Goal: Task Accomplishment & Management: Manage account settings

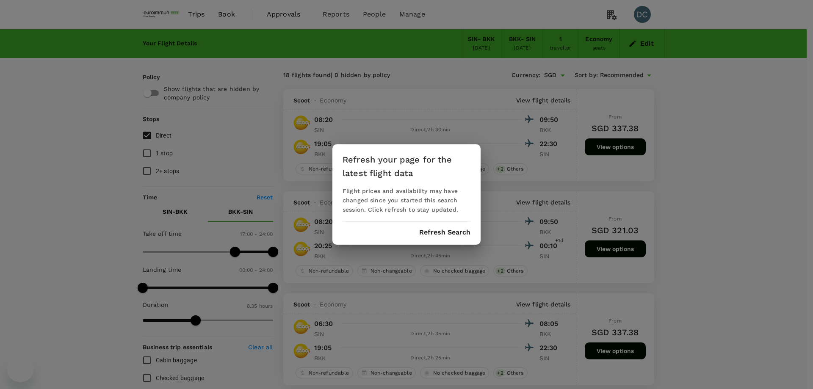
click at [433, 236] on div "Refresh your page for the latest flight data Flight prices and availability may…" at bounding box center [407, 194] width 148 height 100
click at [441, 232] on button "Refresh Search" at bounding box center [444, 233] width 51 height 8
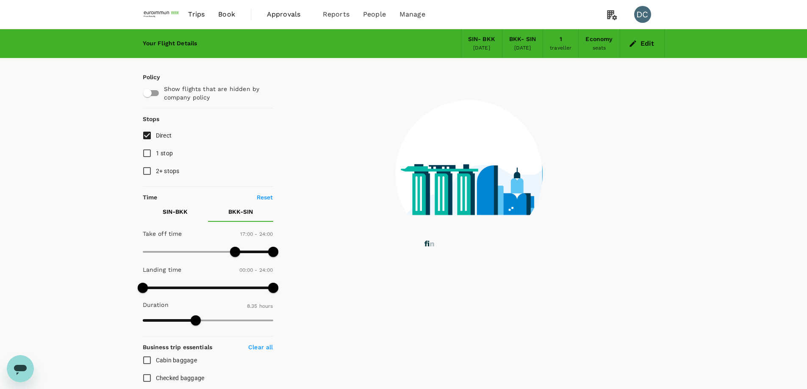
type input "0"
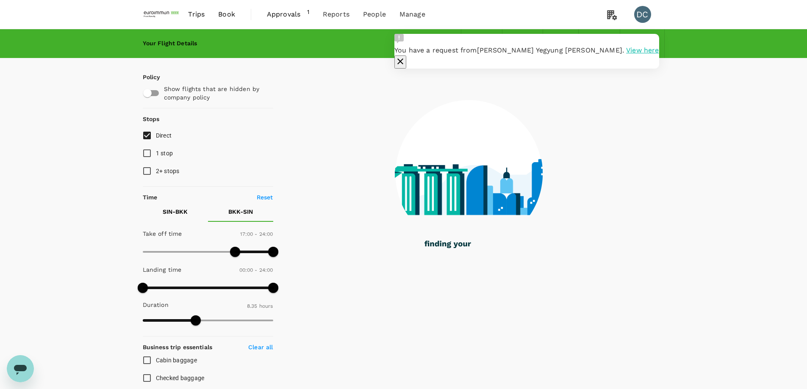
click at [274, 17] on span "Approvals" at bounding box center [287, 14] width 40 height 10
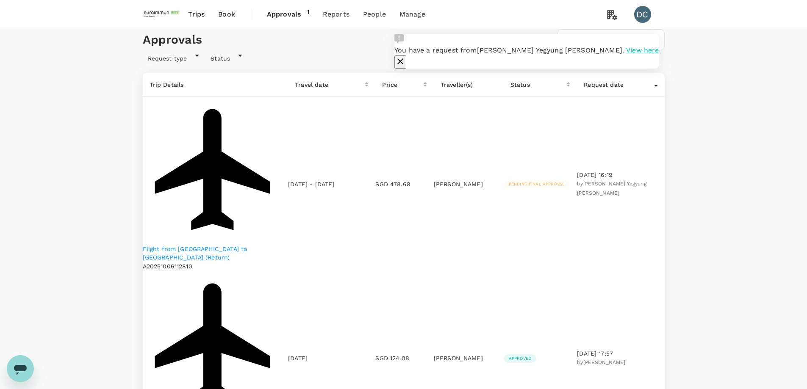
click at [284, 12] on span "Approvals" at bounding box center [287, 14] width 40 height 10
click at [405, 56] on icon "button" at bounding box center [400, 61] width 10 height 10
click at [245, 245] on p "Flight from Singapore to Jakarta (Return)" at bounding box center [216, 253] width 146 height 17
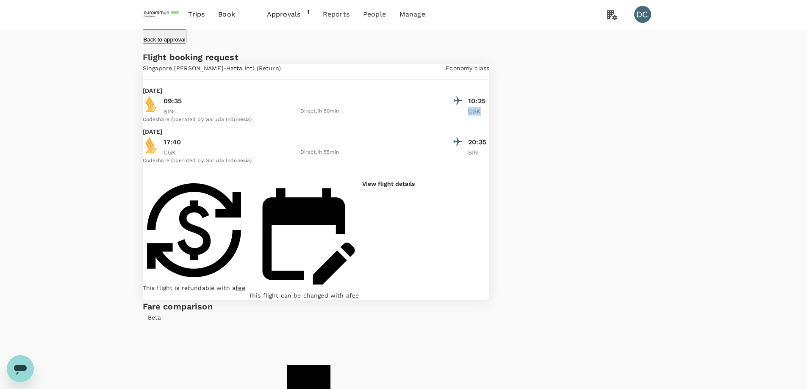
drag, startPoint x: 458, startPoint y: 141, endPoint x: 472, endPoint y: 140, distance: 14.4
click at [472, 116] on div "SIN Direct , 1h 50min CGK" at bounding box center [327, 111] width 326 height 8
copy p "CGK"
drag, startPoint x: 183, startPoint y: 114, endPoint x: 203, endPoint y: 114, distance: 19.5
click at [163, 95] on p "Thursday, 09 Oct 2025" at bounding box center [153, 90] width 20 height 8
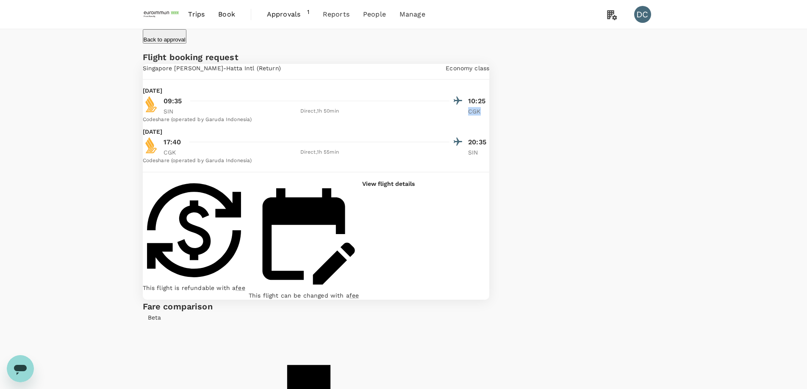
copy p "09 Oct"
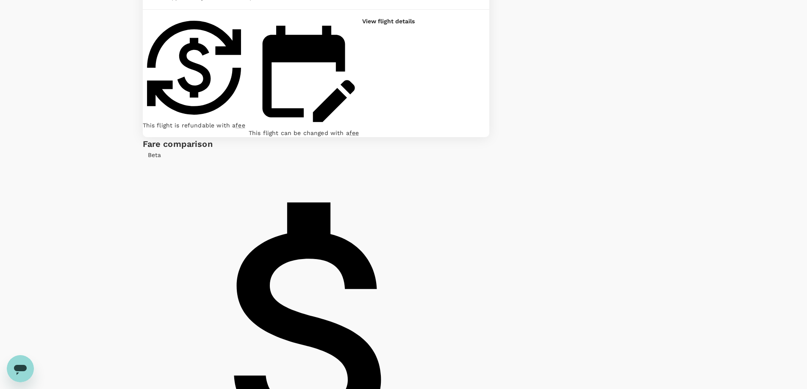
scroll to position [169, 0]
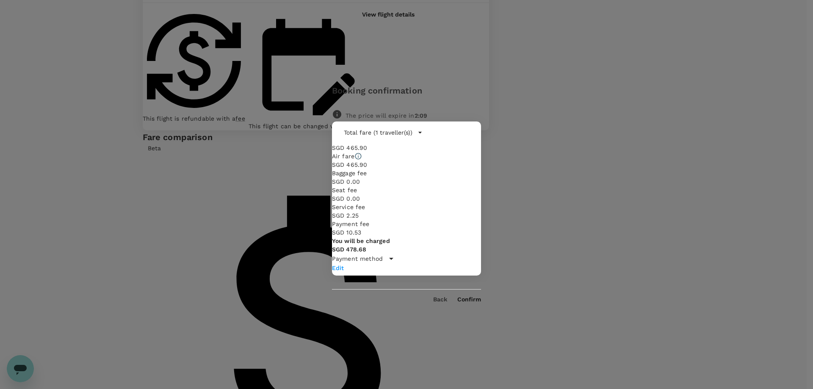
click at [378, 255] on p "Payment method" at bounding box center [357, 259] width 51 height 8
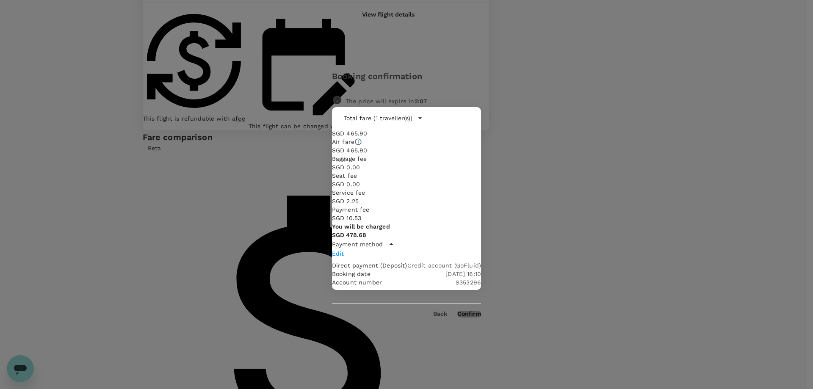
click at [478, 311] on button "Confirm" at bounding box center [470, 314] width 24 height 7
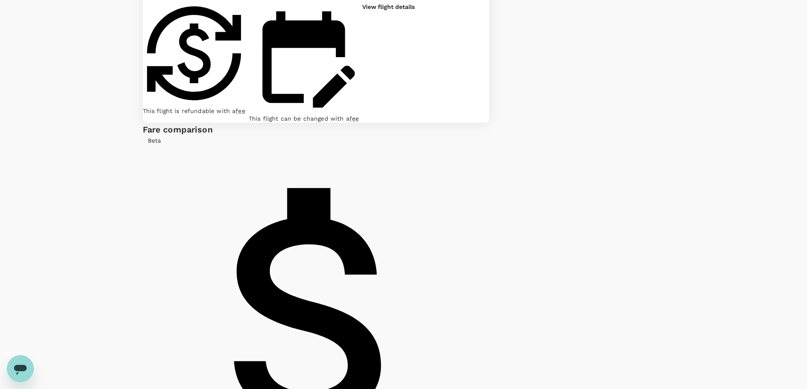
scroll to position [30, 0]
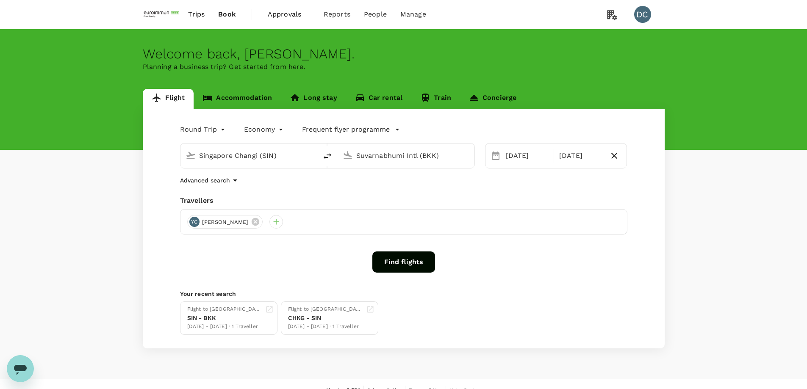
click at [379, 192] on div "Round Trip roundtrip Economy economy Frequent flyer programme Singapore Changi …" at bounding box center [404, 228] width 522 height 239
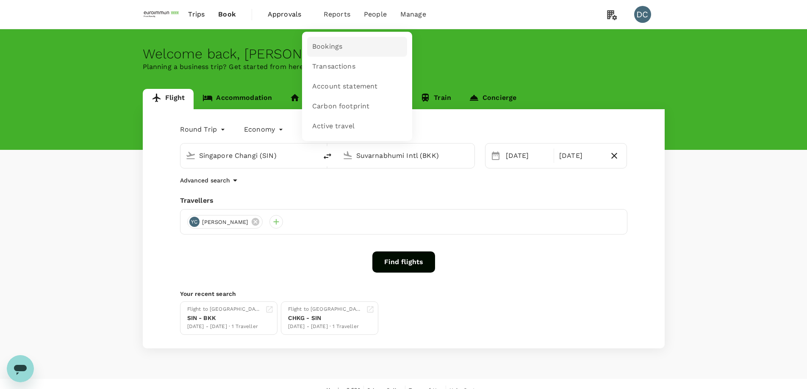
click at [329, 47] on span "Bookings" at bounding box center [327, 47] width 30 height 10
